Goal: Check status

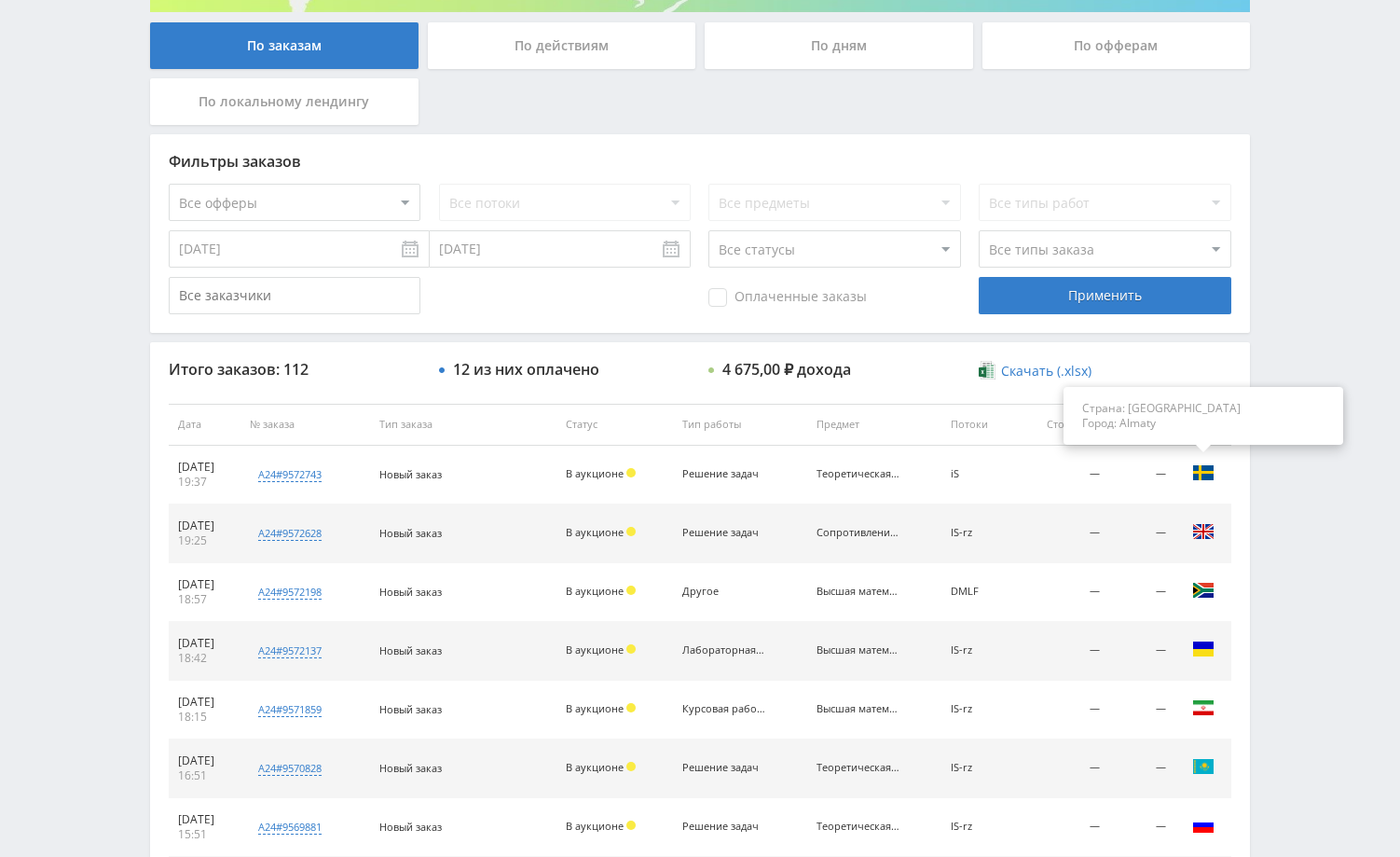
scroll to position [467, 0]
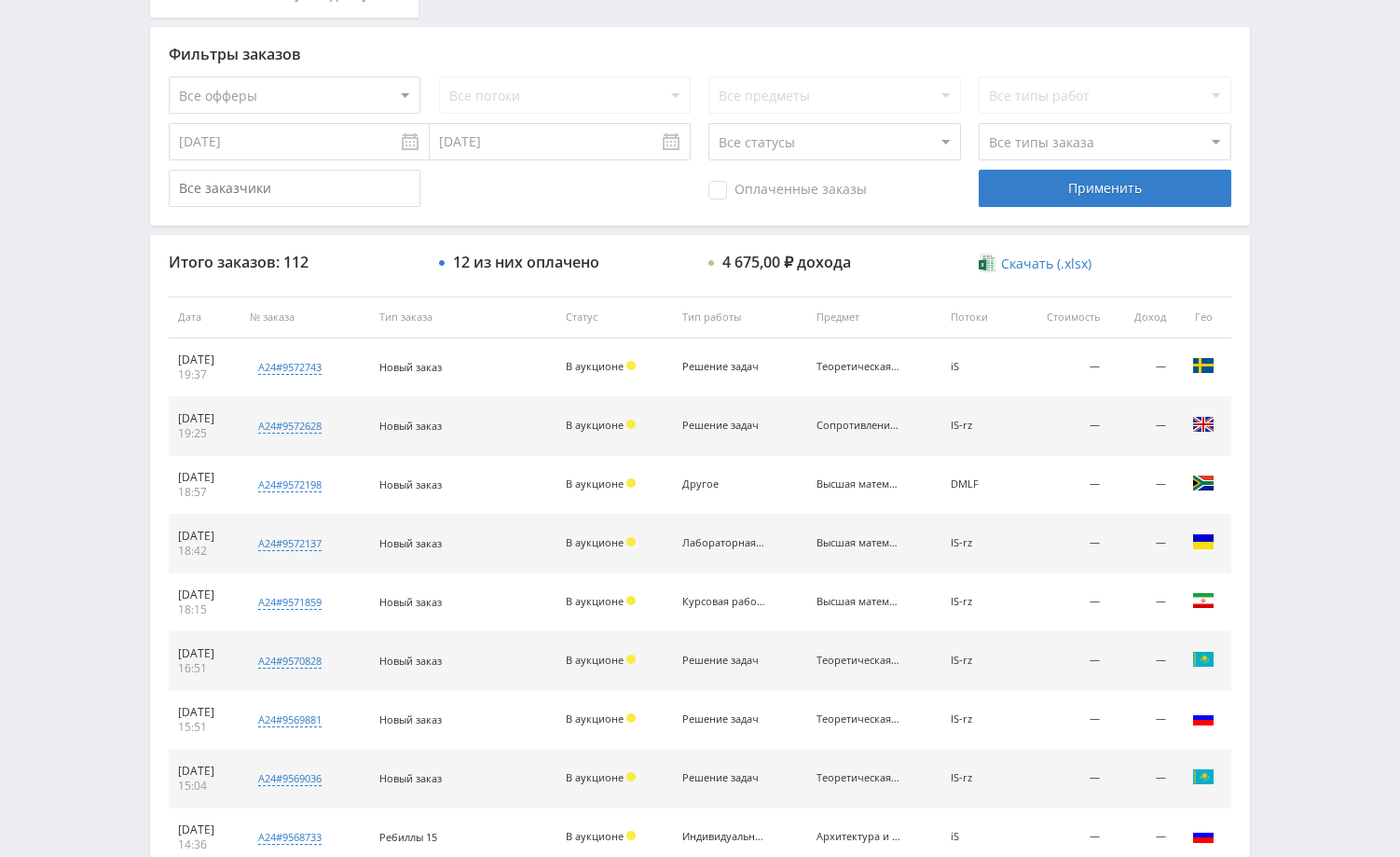
click at [1306, 355] on div "Telegram-канал Инструменты База знаний Ваш менеджер: Alex Alex Online @edugram_…" at bounding box center [700, 316] width 1400 height 1566
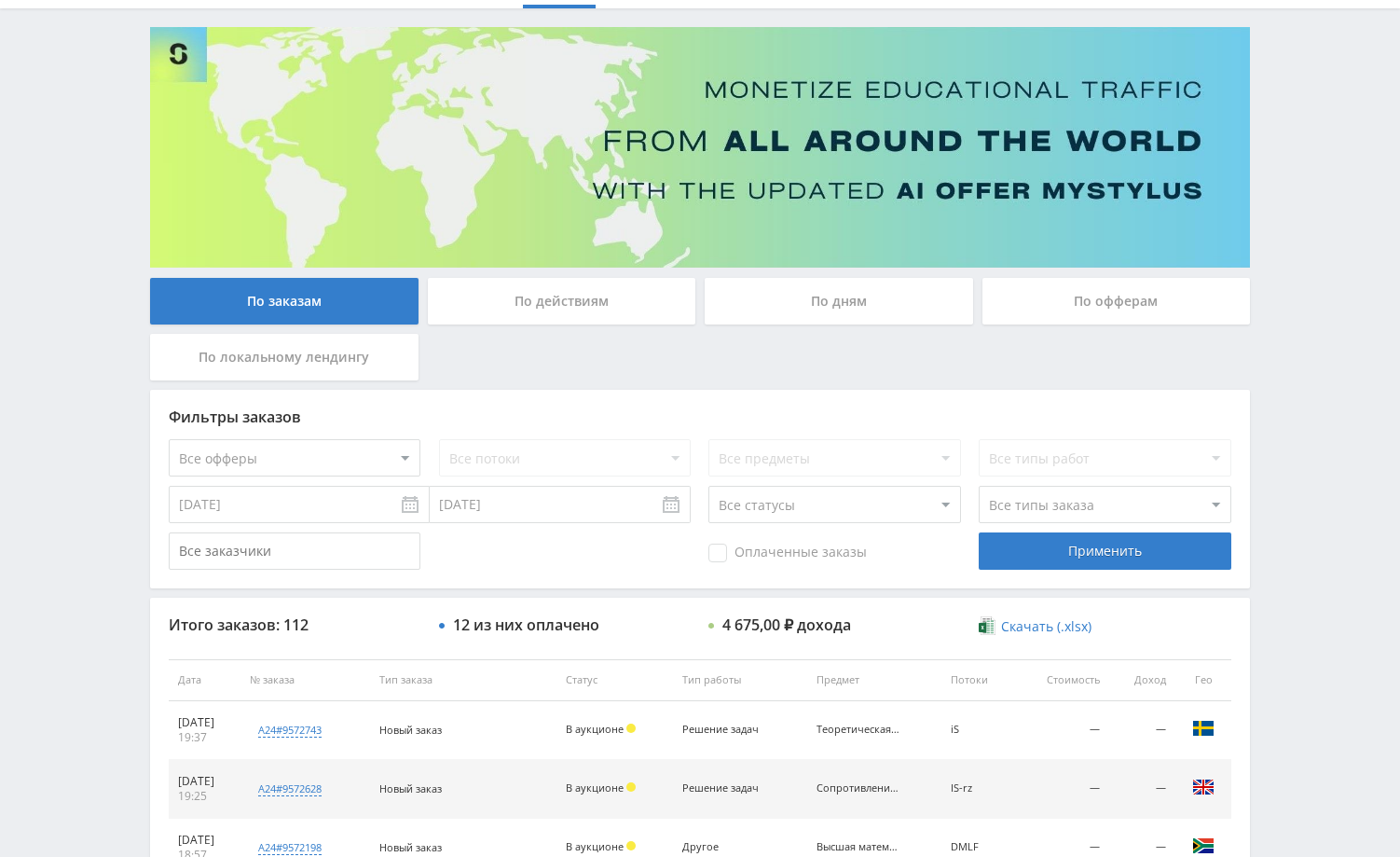
scroll to position [0, 0]
